Goal: Find specific page/section: Find specific page/section

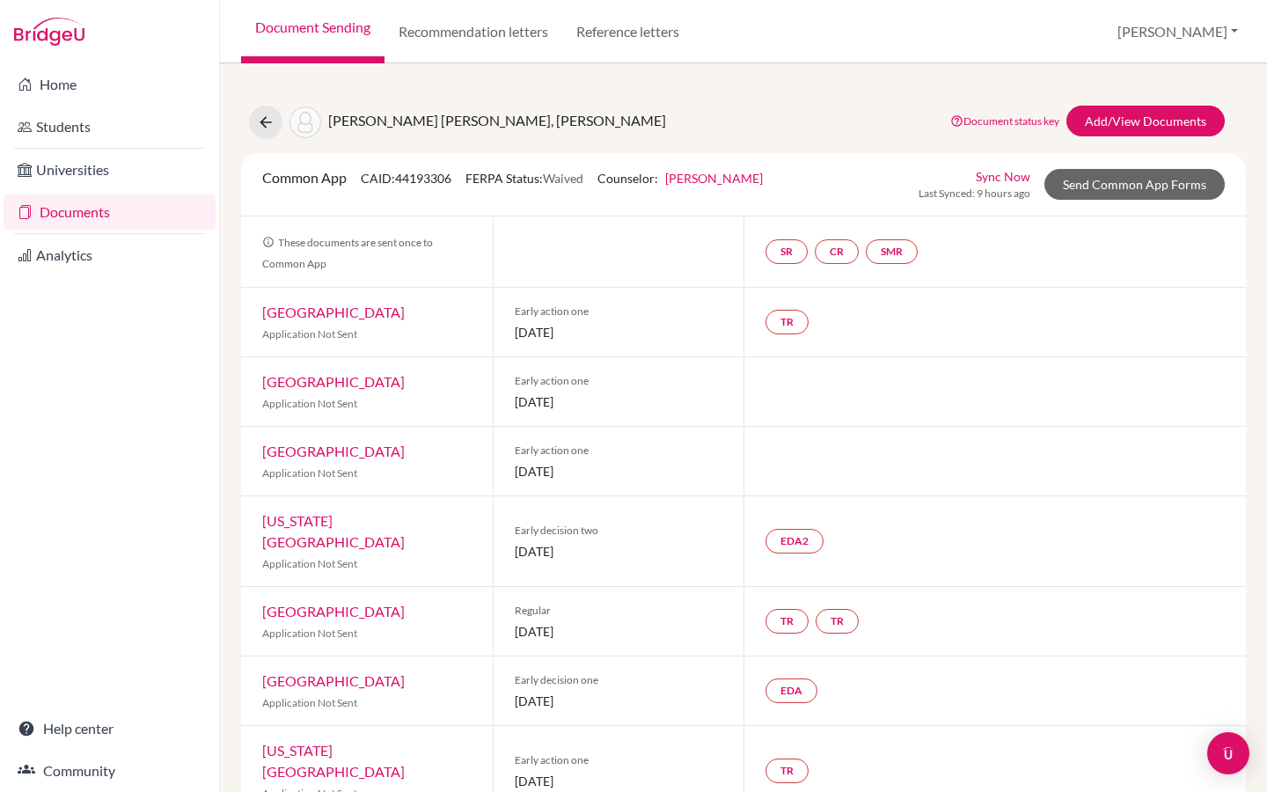
click at [735, 183] on link "Thong Nguyen" at bounding box center [714, 178] width 98 height 15
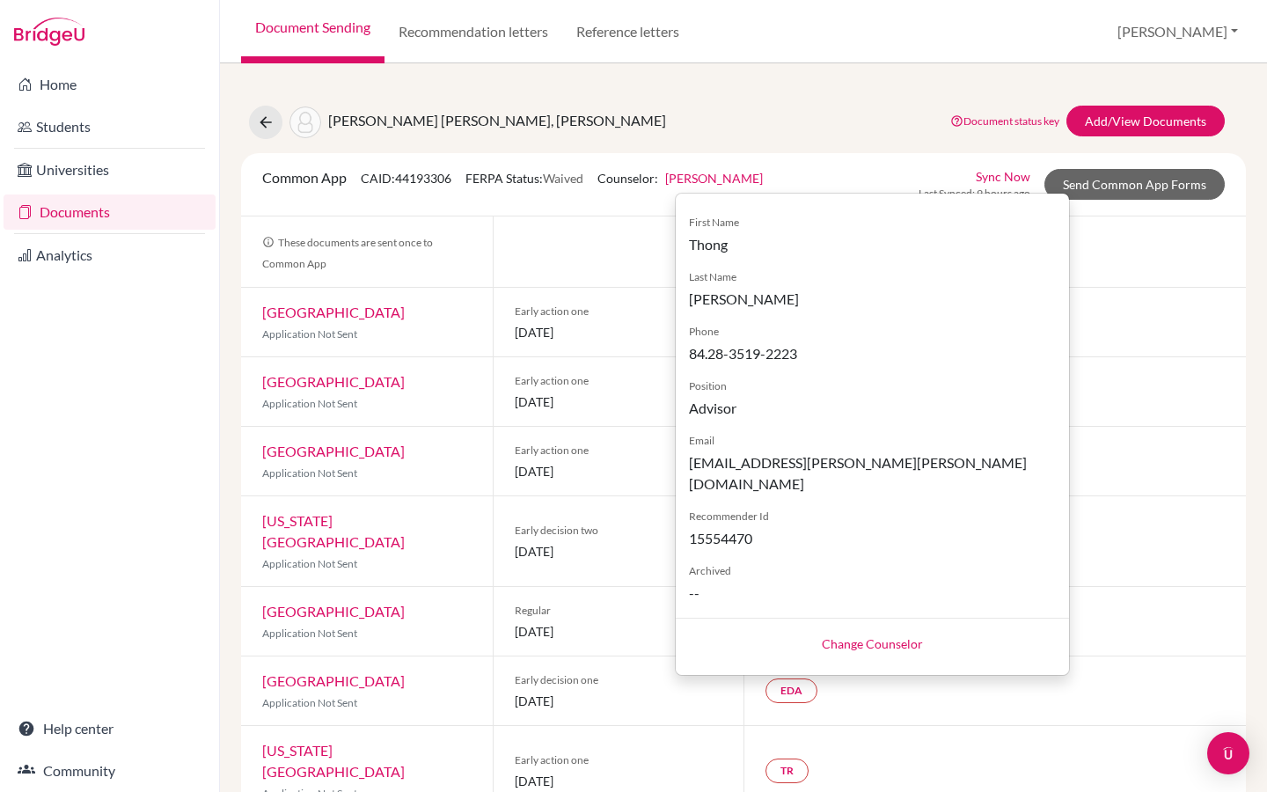
click at [815, 115] on div "Phuong Ha Anh, Nguyen Document status key TR Requirement. Document not uploaded…" at bounding box center [743, 122] width 1031 height 33
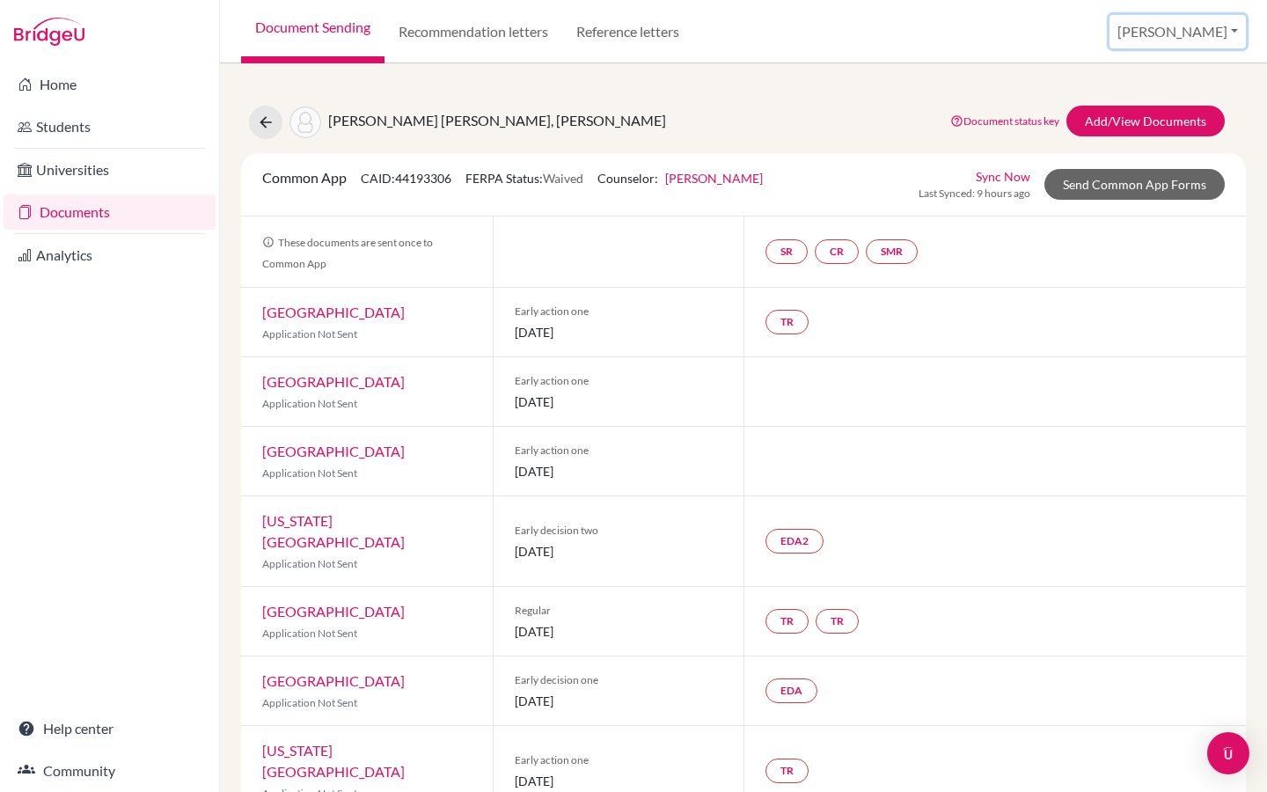
click at [1202, 37] on button "[PERSON_NAME]" at bounding box center [1177, 31] width 136 height 33
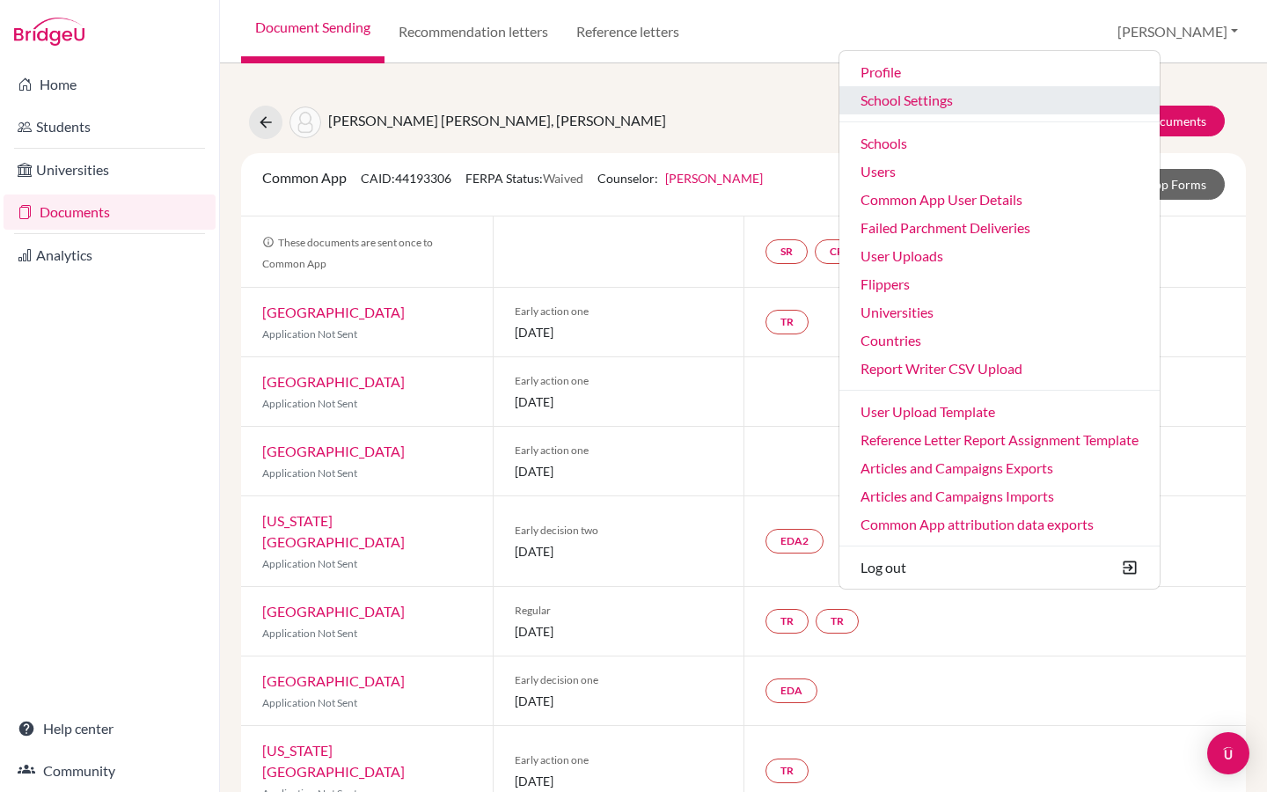
click at [998, 106] on link "School Settings" at bounding box center [999, 100] width 320 height 28
